Goal: Transaction & Acquisition: Purchase product/service

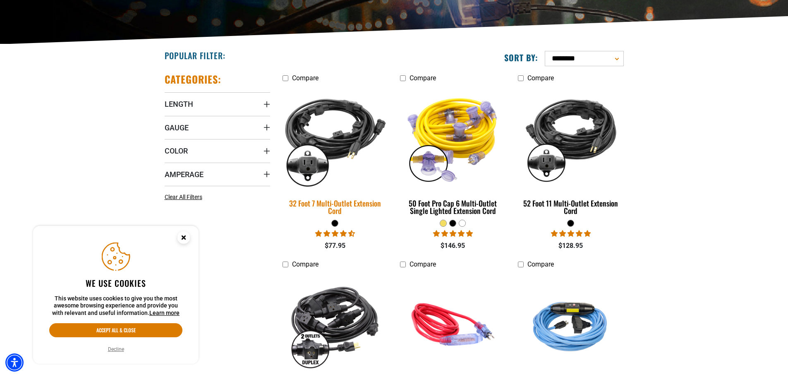
click at [335, 147] on img at bounding box center [335, 138] width 116 height 106
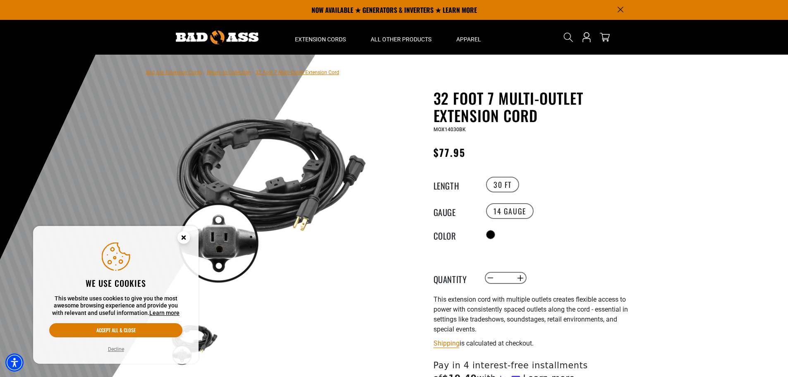
click at [183, 237] on icon "Close this option" at bounding box center [183, 237] width 3 height 3
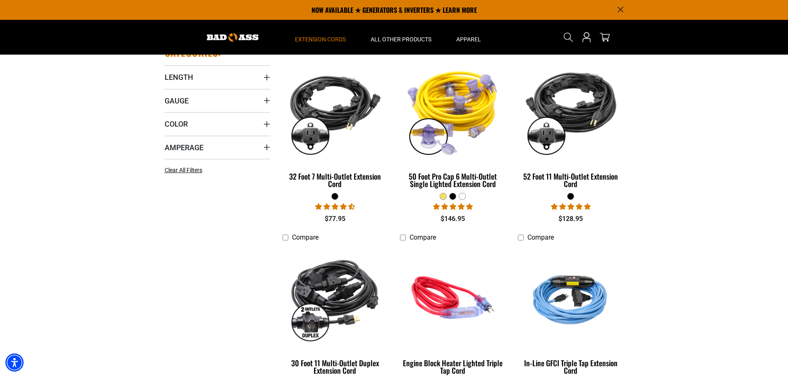
scroll to position [165, 0]
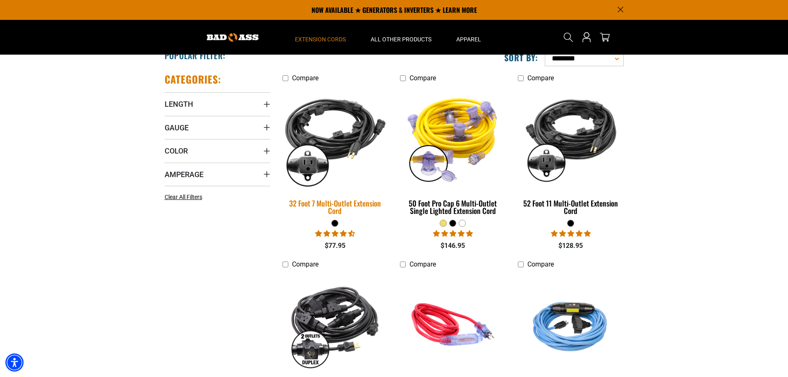
click at [328, 134] on img at bounding box center [335, 138] width 116 height 106
